Goal: Task Accomplishment & Management: Use online tool/utility

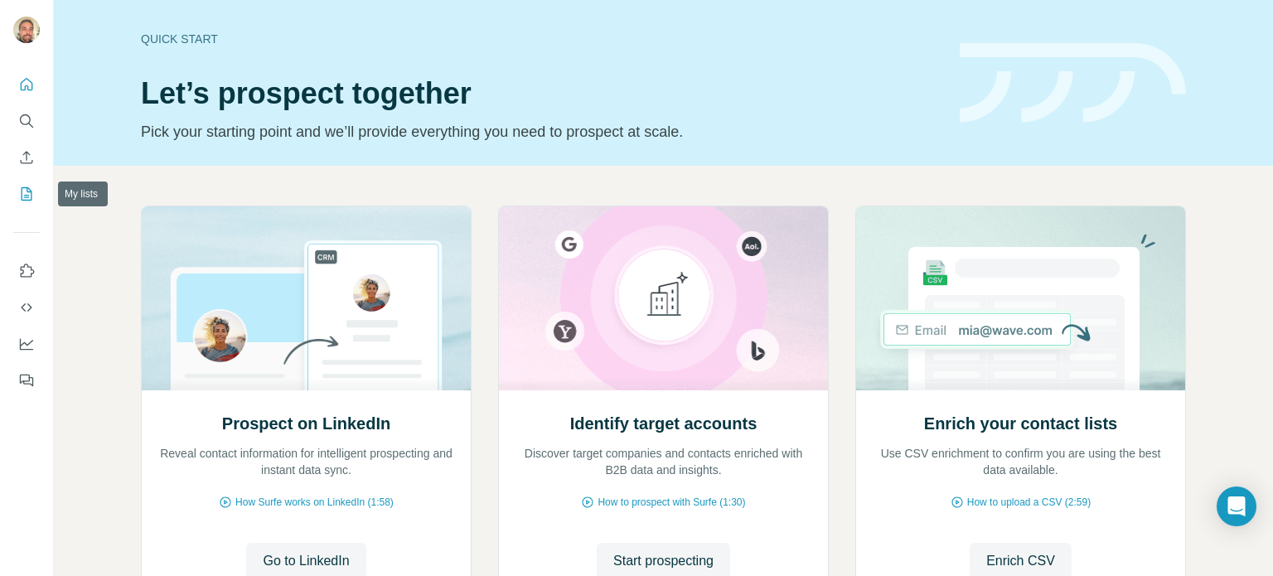
click at [32, 189] on icon "My lists" at bounding box center [26, 194] width 17 height 17
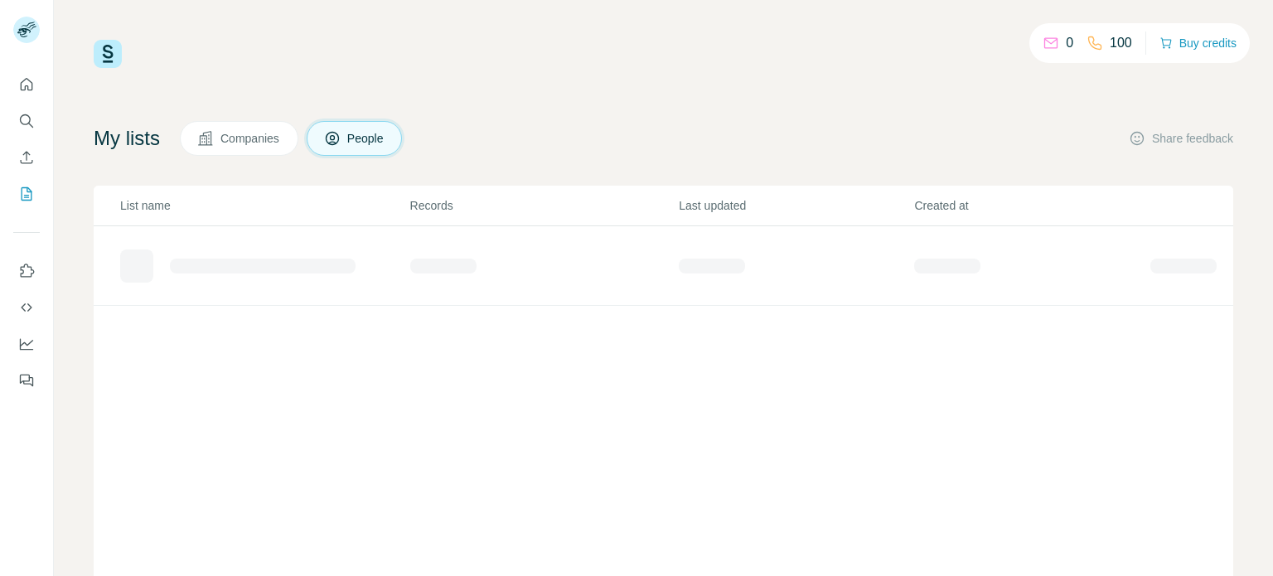
click at [29, 162] on icon "Enrich CSV" at bounding box center [26, 157] width 17 height 17
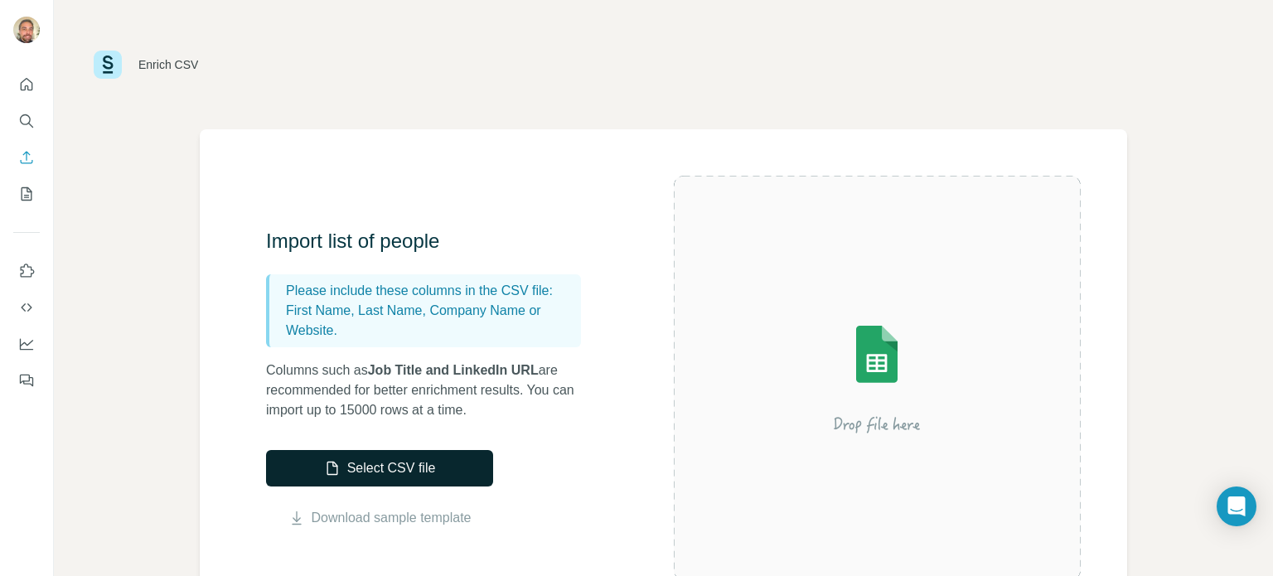
click at [409, 467] on button "Select CSV file" at bounding box center [379, 468] width 227 height 36
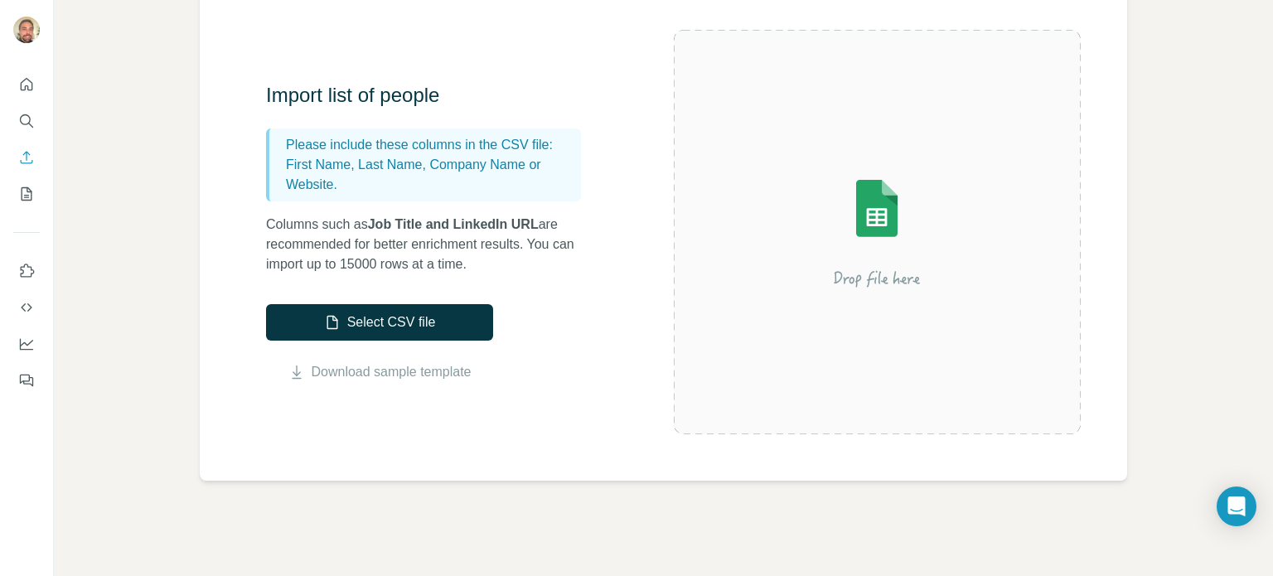
scroll to position [147, 0]
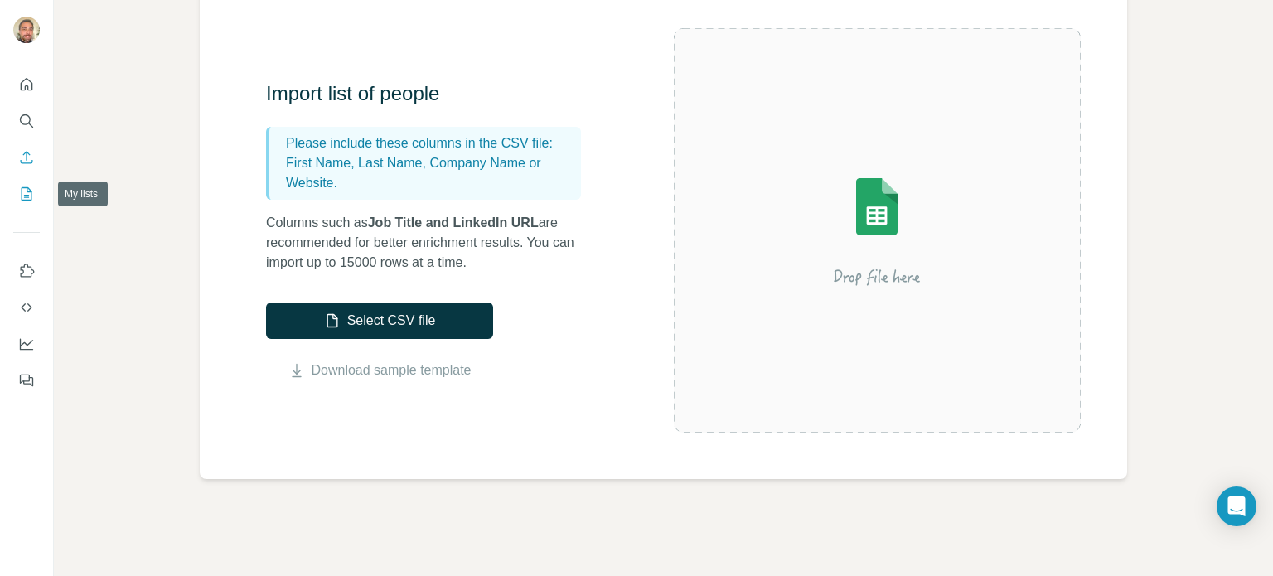
click at [18, 192] on icon "My lists" at bounding box center [26, 194] width 17 height 17
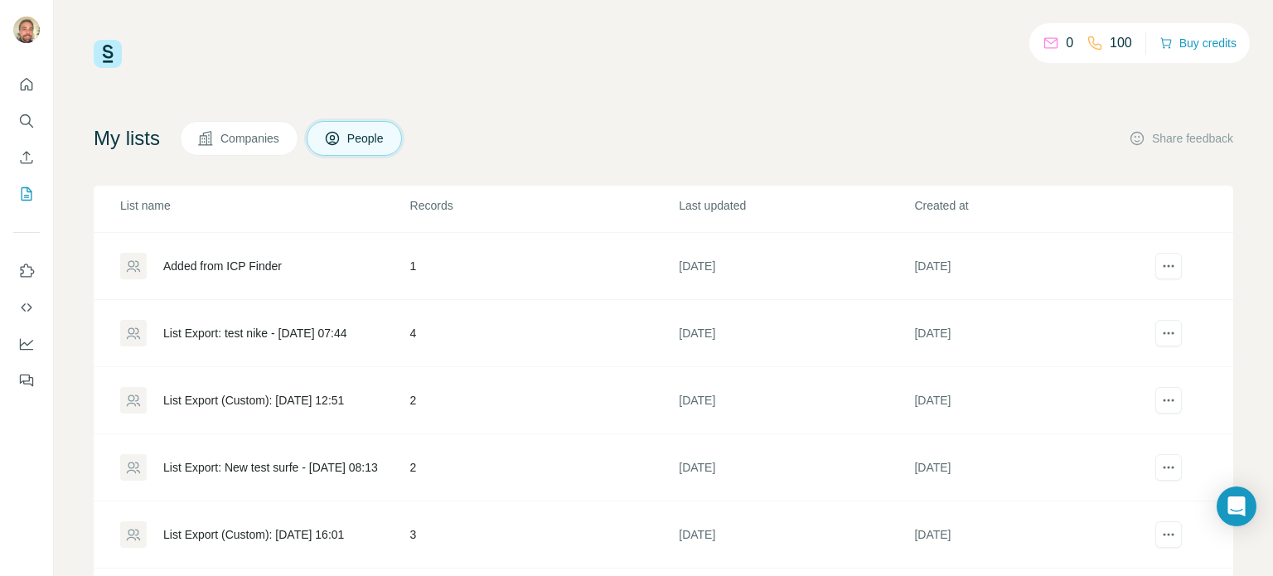
scroll to position [96, 0]
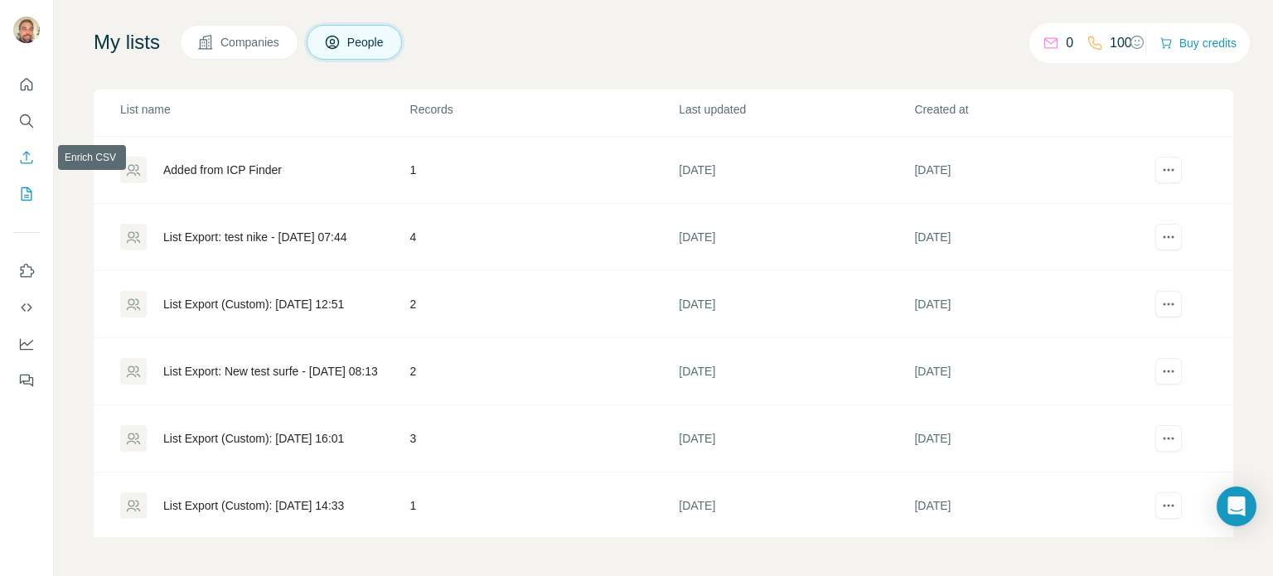
click at [35, 158] on button "Enrich CSV" at bounding box center [26, 157] width 27 height 30
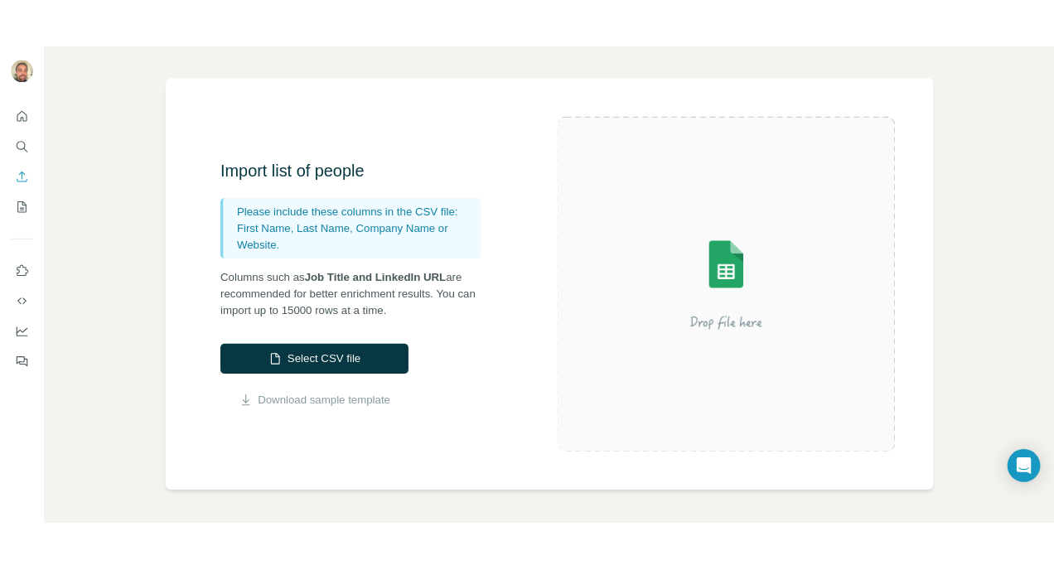
scroll to position [86, 0]
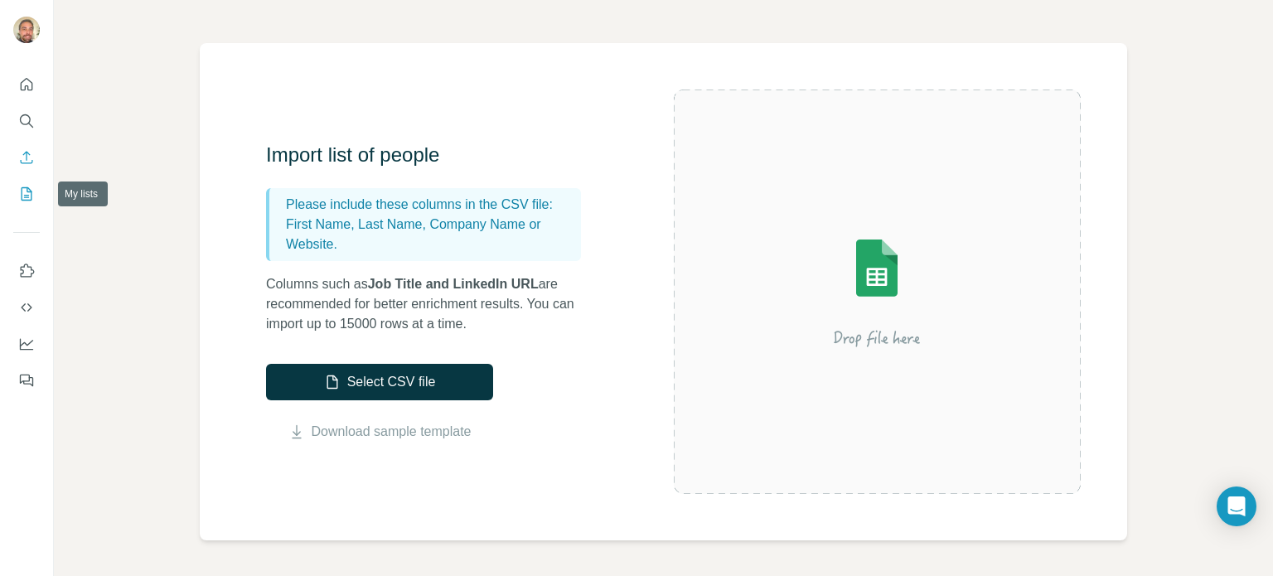
click at [31, 189] on icon "My lists" at bounding box center [26, 194] width 17 height 17
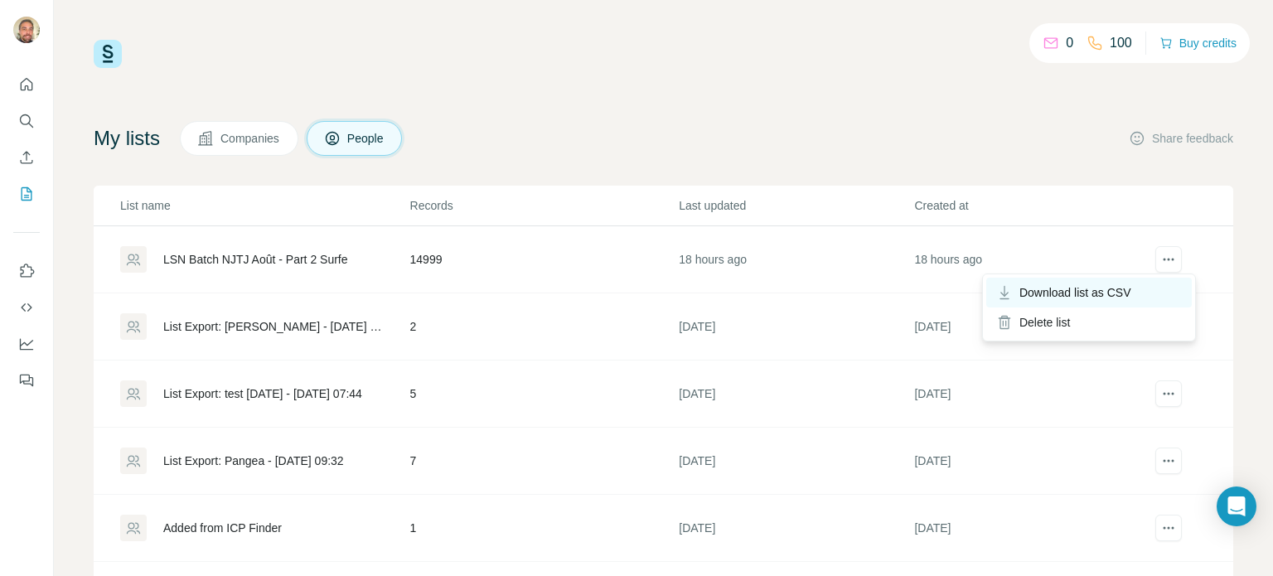
click at [1099, 284] on span "Download list as CSV" at bounding box center [1075, 292] width 112 height 17
